Goal: Check status: Check status

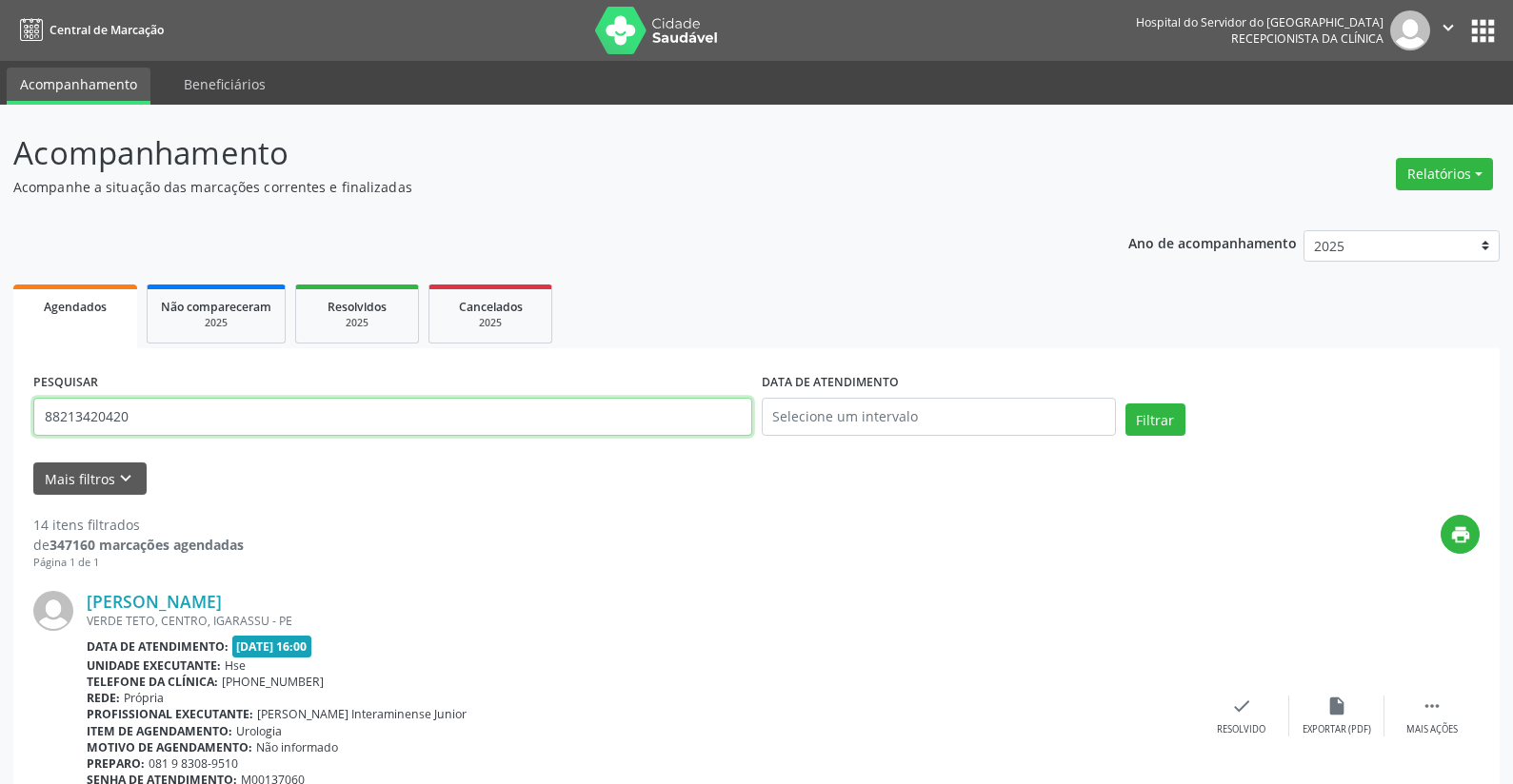
click at [155, 411] on input "88213420420" at bounding box center [393, 417] width 719 height 38
type input "8"
type input "42677661420"
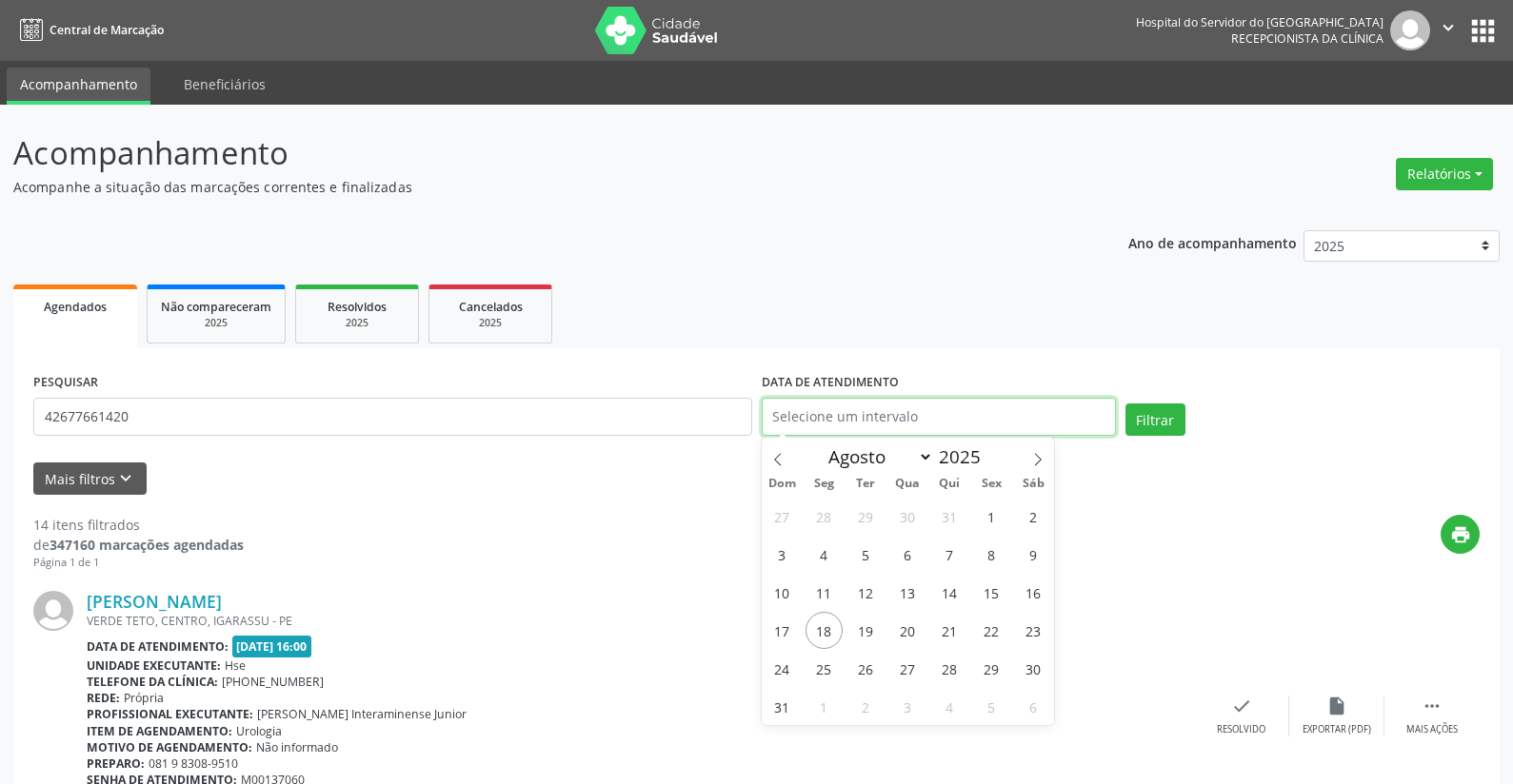
click at [801, 413] on input "text" at bounding box center [939, 417] width 355 height 38
click at [823, 627] on span "18" at bounding box center [824, 630] width 37 height 37
type input "[DATE]"
click at [823, 627] on span "18" at bounding box center [824, 630] width 37 height 37
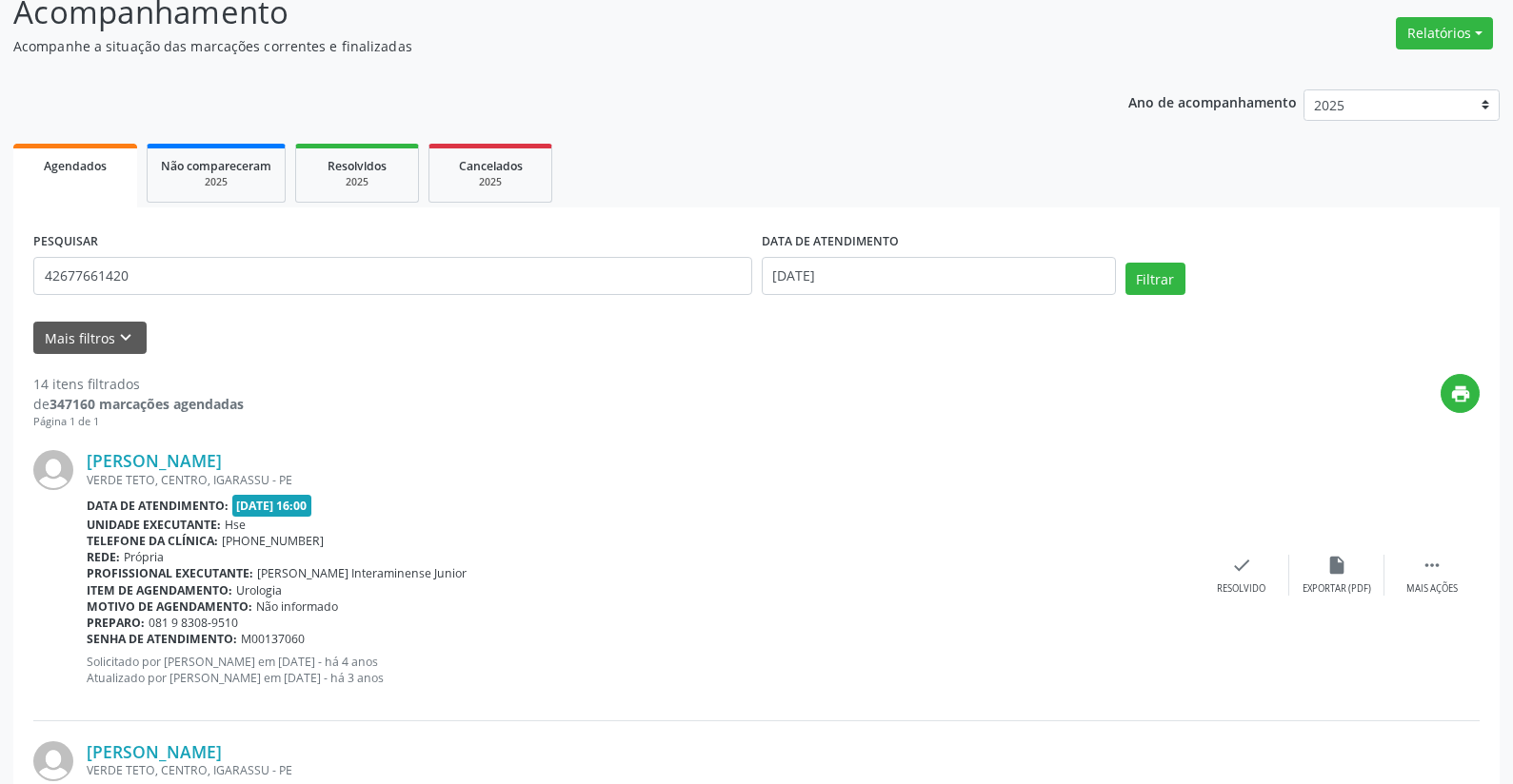
scroll to position [95, 0]
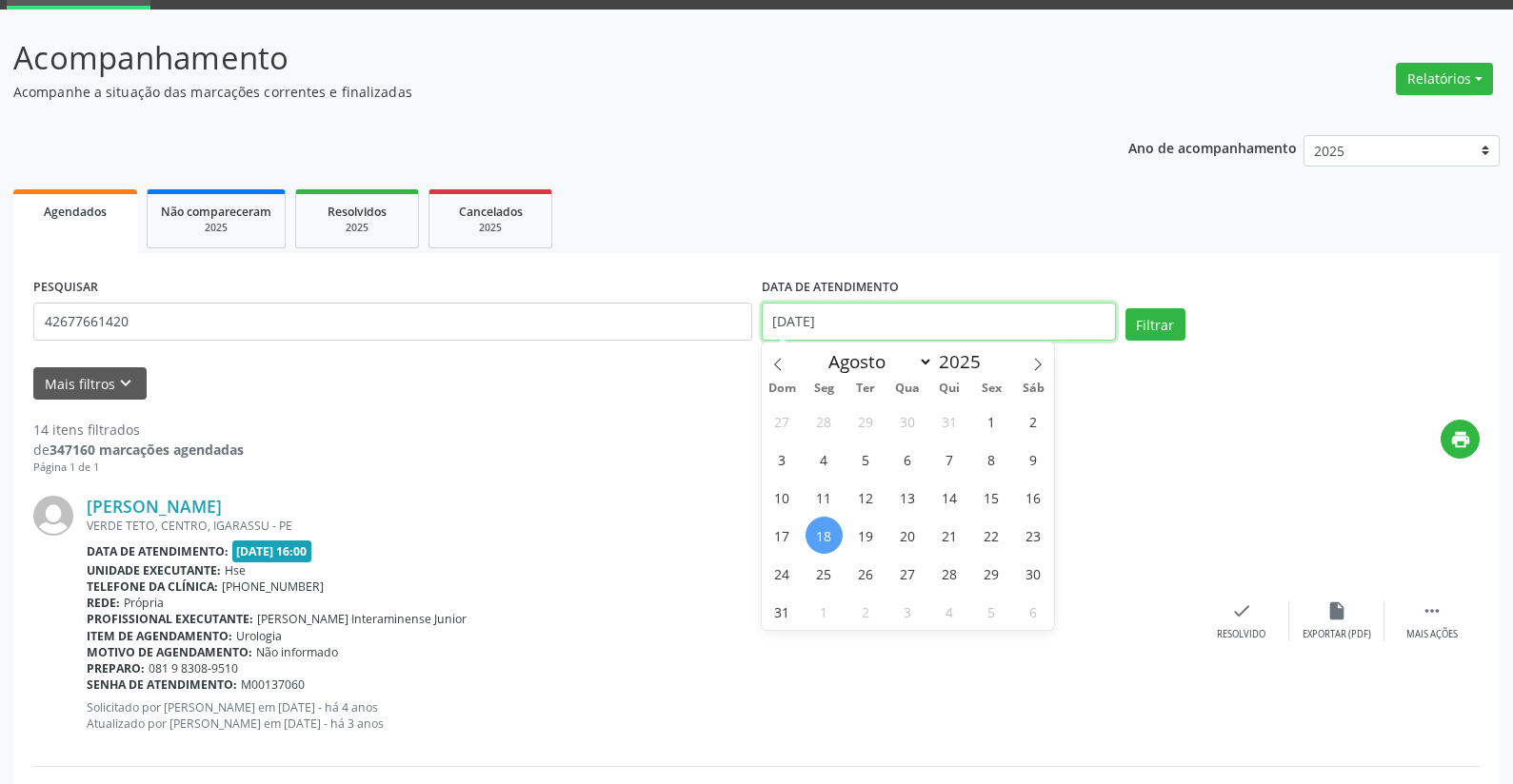
drag, startPoint x: 856, startPoint y: 320, endPoint x: 735, endPoint y: 302, distance: 122.3
click at [735, 302] on div "PESQUISAR 42677661420 DATA DE ATENDIMENTO [DATE] Filtrar" at bounding box center [756, 313] width 1456 height 81
click at [1157, 327] on button "Filtrar" at bounding box center [1155, 325] width 60 height 33
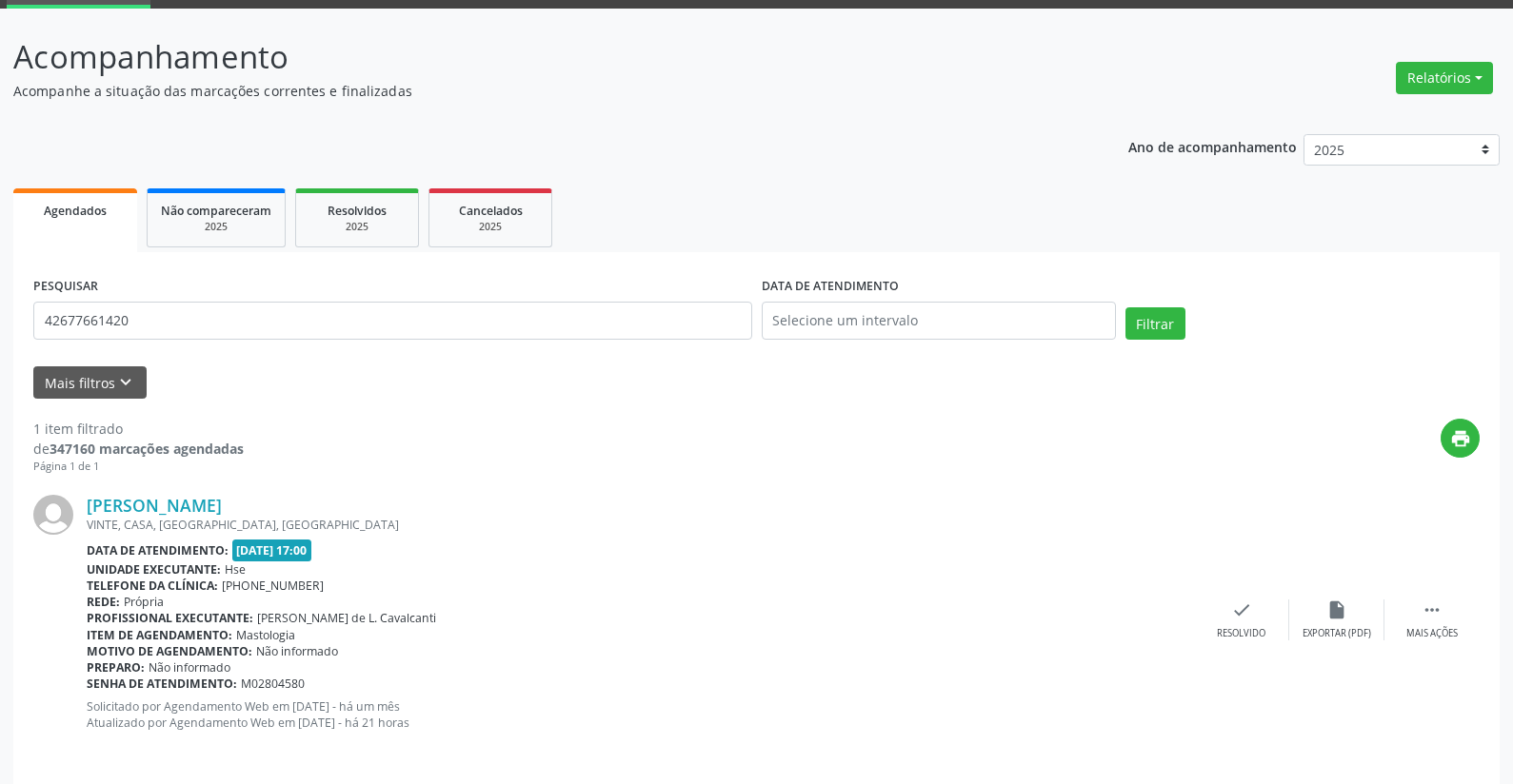
scroll to position [110, 0]
